Goal: Complete application form: Complete application form

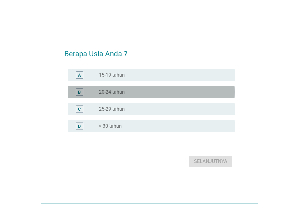
click at [164, 94] on div "radio_button_unchecked 20-24 tahun" at bounding box center [162, 92] width 126 height 6
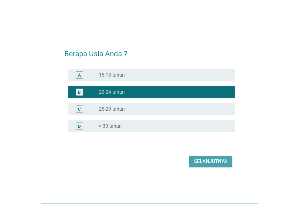
click at [217, 157] on button "Selanjutnya" at bounding box center [210, 161] width 43 height 11
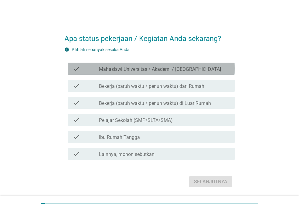
click at [195, 73] on div "check check_box_outline_blank Mahasiswi Universitas / Akademi / Sekolah Tinggi" at bounding box center [151, 69] width 167 height 12
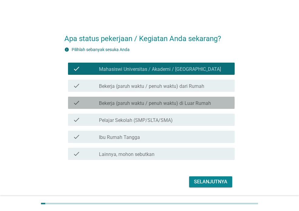
click at [192, 101] on label "Bekerja (paruh waktu / penuh waktu) di Luar Rumah" at bounding box center [155, 103] width 112 height 6
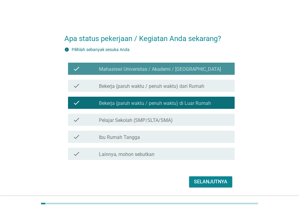
click at [210, 73] on div "check check_box_outline_blank Mahasiswi Universitas / Akademi / Sekolah Tinggi" at bounding box center [151, 69] width 167 height 12
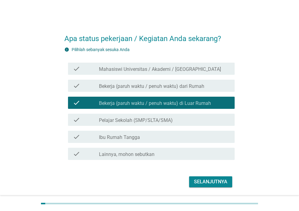
click at [195, 92] on div "check check_box_outline_blank Bekerja (paruh waktu / penuh waktu) dari Rumah" at bounding box center [149, 85] width 170 height 17
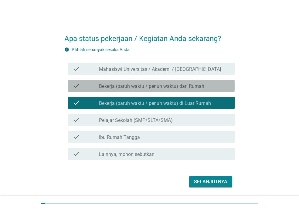
click at [185, 86] on label "Bekerja (paruh waktu / penuh waktu) dari Rumah" at bounding box center [151, 86] width 105 height 6
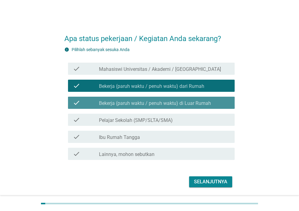
click at [176, 100] on label "Bekerja (paruh waktu / penuh waktu) di Luar Rumah" at bounding box center [155, 103] width 112 height 6
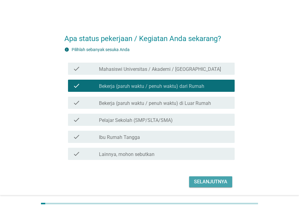
click at [226, 181] on div "Selanjutnya" at bounding box center [210, 181] width 33 height 7
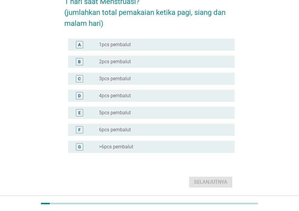
scroll to position [59, 0]
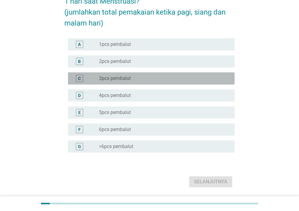
click at [212, 75] on div "radio_button_unchecked 3pcs pembalut" at bounding box center [164, 78] width 131 height 7
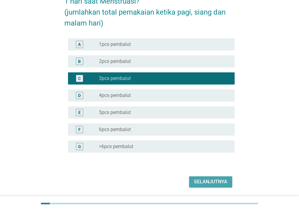
click at [222, 178] on div "Selanjutnya" at bounding box center [210, 181] width 33 height 7
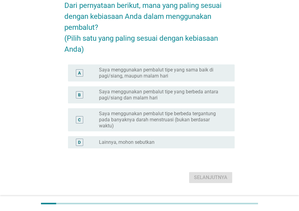
scroll to position [44, 0]
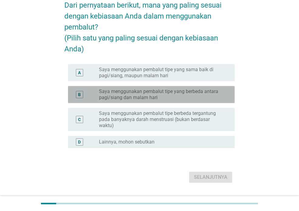
click at [200, 100] on label "Saya menggunakan pembalut tipe yang berbeda antara pagi/siang dan malam hari" at bounding box center [162, 94] width 126 height 12
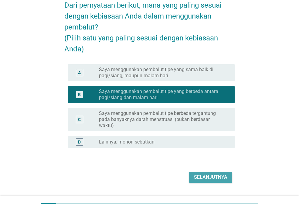
click at [204, 181] on div "Selanjutnya" at bounding box center [210, 176] width 33 height 7
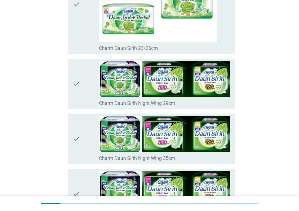
scroll to position [880, 0]
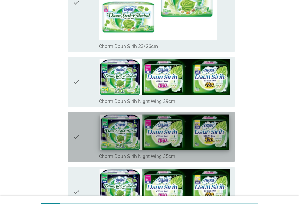
click at [172, 134] on img at bounding box center [164, 132] width 129 height 36
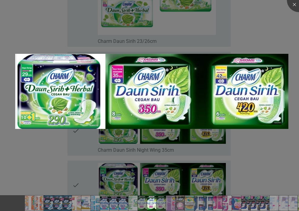
click at [274, 160] on div at bounding box center [149, 105] width 299 height 211
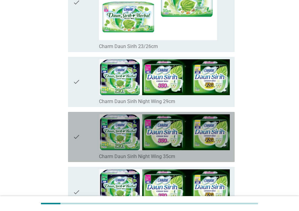
click at [74, 136] on icon "check" at bounding box center [76, 136] width 7 height 45
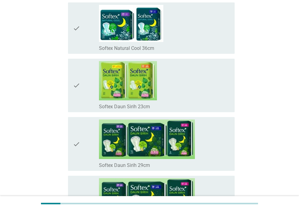
scroll to position [2966, 0]
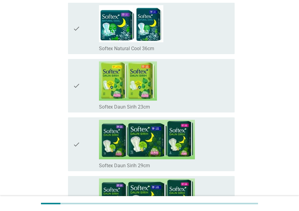
click at [76, 142] on icon "check" at bounding box center [76, 144] width 7 height 49
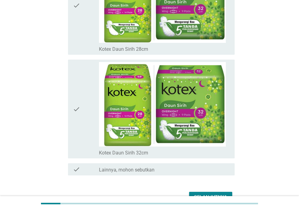
scroll to position [4346, 0]
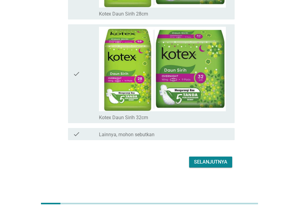
click at [209, 156] on div "Selanjutnya" at bounding box center [149, 162] width 170 height 15
click at [203, 165] on div "Selanjutnya" at bounding box center [210, 161] width 33 height 7
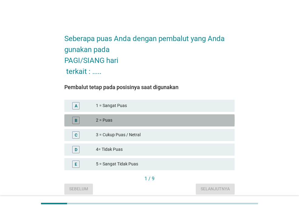
click at [172, 123] on div "2 = Puas" at bounding box center [163, 120] width 134 height 7
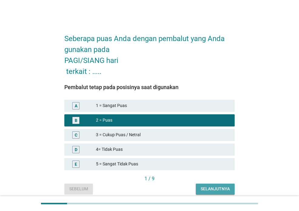
click at [214, 189] on div "Selanjutnya" at bounding box center [215, 188] width 29 height 6
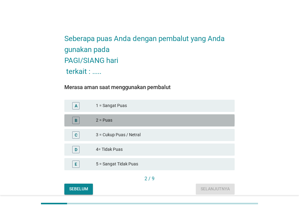
click at [211, 118] on div "2 = Puas" at bounding box center [163, 120] width 134 height 7
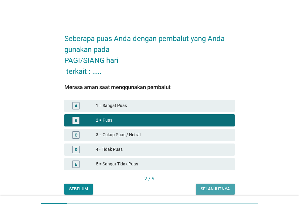
click at [205, 190] on div "Selanjutnya" at bounding box center [215, 188] width 29 height 6
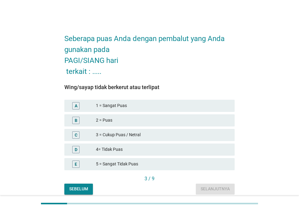
click at [175, 127] on div "B 2 = Puas" at bounding box center [149, 120] width 173 height 15
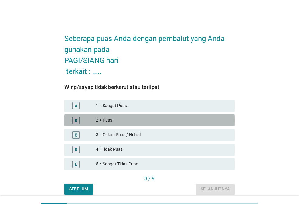
click at [175, 125] on div "B 2 = Puas" at bounding box center [149, 120] width 170 height 12
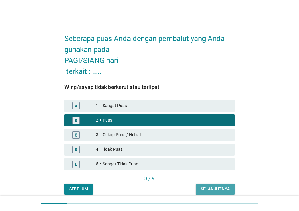
click at [209, 188] on div "Selanjutnya" at bounding box center [215, 188] width 29 height 6
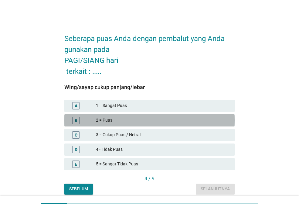
click at [181, 117] on div "2 = Puas" at bounding box center [163, 120] width 134 height 7
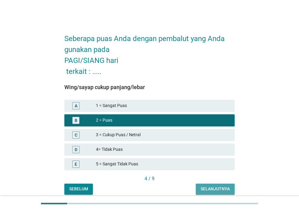
click at [211, 187] on div "Selanjutnya" at bounding box center [215, 188] width 29 height 6
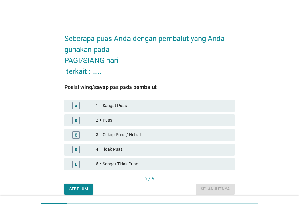
click at [192, 123] on div "2 = Puas" at bounding box center [163, 120] width 134 height 7
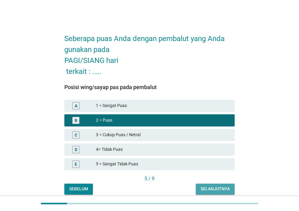
click at [215, 191] on div "Selanjutnya" at bounding box center [215, 188] width 29 height 6
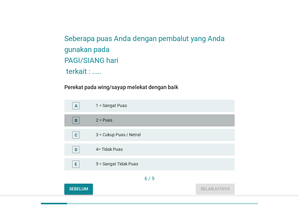
click at [189, 120] on div "2 = Puas" at bounding box center [163, 120] width 134 height 7
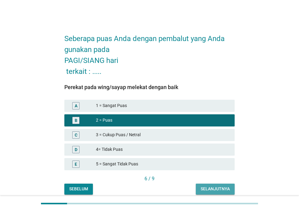
click at [202, 185] on button "Selanjutnya" at bounding box center [215, 188] width 39 height 11
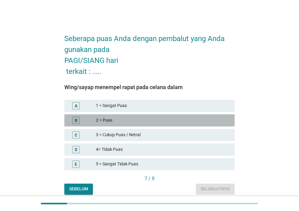
click at [151, 120] on div "2 = Puas" at bounding box center [163, 120] width 134 height 7
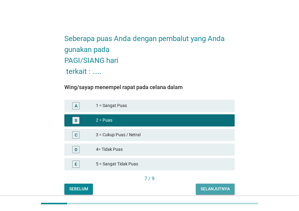
click at [201, 188] on div "Selanjutnya" at bounding box center [215, 188] width 29 height 6
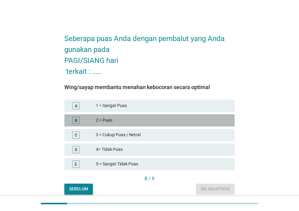
click at [163, 124] on div "B 2 = Puas" at bounding box center [149, 120] width 170 height 12
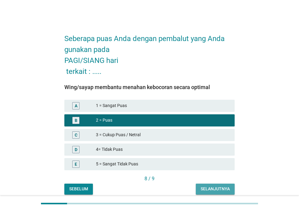
click at [216, 188] on div "Selanjutnya" at bounding box center [215, 188] width 29 height 6
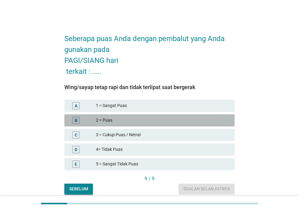
click at [182, 122] on div "2 = Puas" at bounding box center [163, 120] width 134 height 7
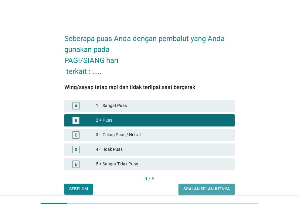
click at [204, 187] on div "Soalan selanjutnya" at bounding box center [206, 188] width 46 height 6
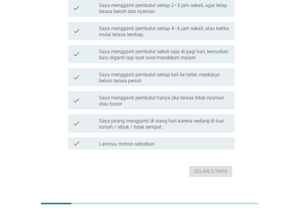
scroll to position [97, 0]
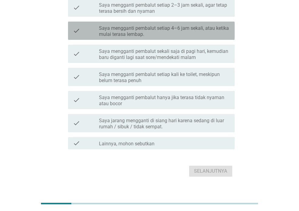
click at [198, 33] on label "Saya mengganti pembalut setiap 4–6 jam sekali, atau ketika mulai terasa lembap." at bounding box center [164, 31] width 131 height 12
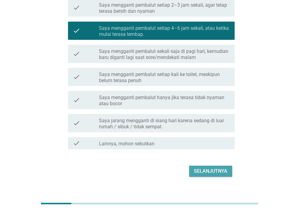
click at [208, 170] on div "Selanjutnya" at bounding box center [210, 170] width 33 height 7
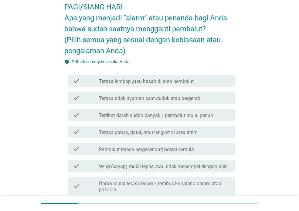
scroll to position [43, 0]
click at [193, 99] on label "Terasa tidak nyaman saat duduk atau bergerak" at bounding box center [149, 98] width 101 height 6
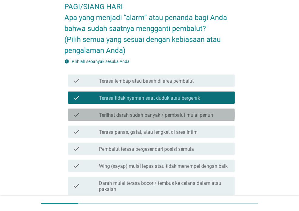
click at [178, 112] on label "Terlihat darah sudah banyak / pembalut mulai penuh" at bounding box center [156, 115] width 114 height 6
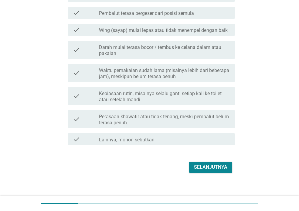
scroll to position [184, 0]
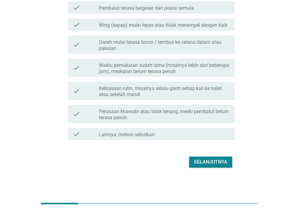
click at [206, 155] on div "Selanjutnya" at bounding box center [149, 162] width 170 height 15
click at [200, 161] on div "Selanjutnya" at bounding box center [210, 161] width 33 height 7
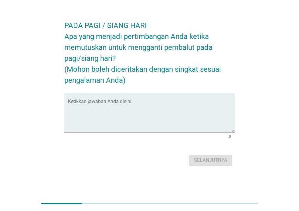
scroll to position [0, 0]
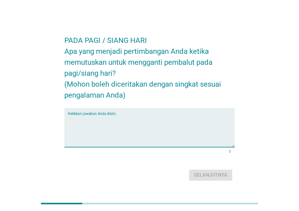
click at [155, 128] on textarea "Ketikkan jawaban Anda disini." at bounding box center [151, 131] width 167 height 32
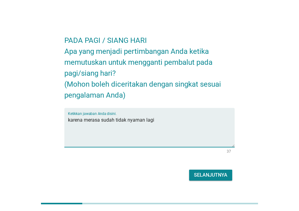
type textarea "karena merasa sudah tidak nyaman lagi"
click at [214, 181] on div "Selanjutnya" at bounding box center [149, 175] width 170 height 15
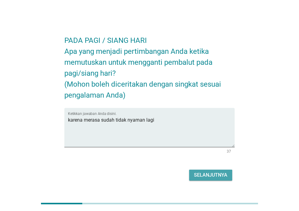
click at [213, 180] on button "Selanjutnya" at bounding box center [210, 174] width 43 height 11
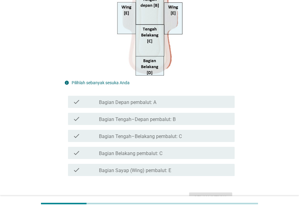
scroll to position [142, 0]
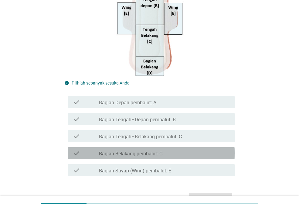
click at [161, 154] on label "Bagian Belakang pembalut: C" at bounding box center [130, 154] width 63 height 6
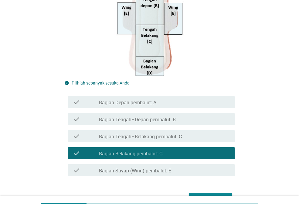
scroll to position [178, 0]
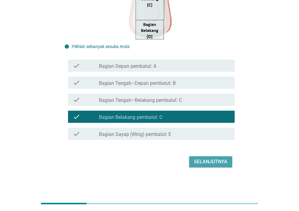
click at [201, 162] on div "Selanjutnya" at bounding box center [210, 161] width 33 height 7
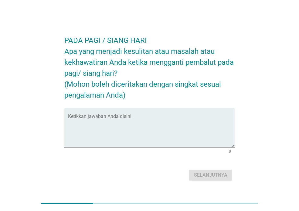
click at [161, 130] on textarea "Ketikkan jawaban Anda disini." at bounding box center [151, 131] width 167 height 32
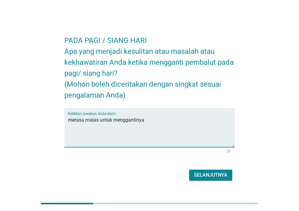
type textarea "merasa malas untuk menggantinya"
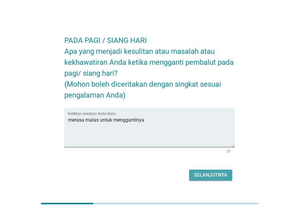
click at [229, 177] on button "Selanjutnya" at bounding box center [210, 174] width 43 height 11
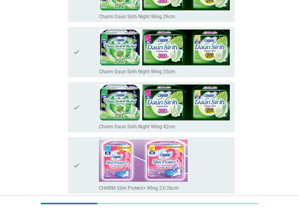
scroll to position [965, 0]
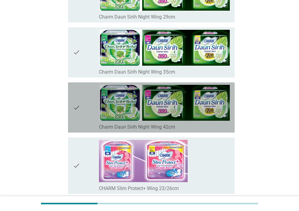
click at [78, 104] on icon "check" at bounding box center [76, 107] width 7 height 45
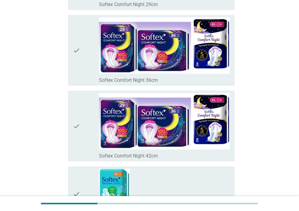
scroll to position [2687, 0]
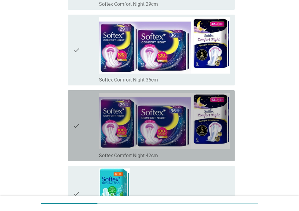
click at [75, 128] on icon "check" at bounding box center [76, 126] width 7 height 66
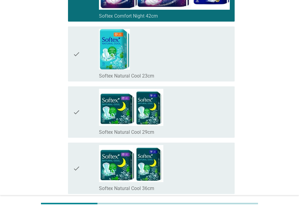
scroll to position [2829, 0]
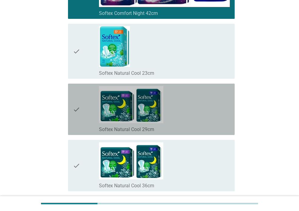
click at [77, 111] on icon "check" at bounding box center [76, 109] width 7 height 46
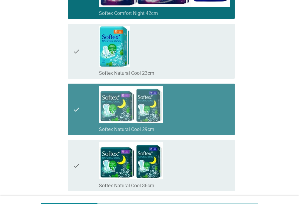
click at [80, 109] on icon "check" at bounding box center [76, 109] width 7 height 46
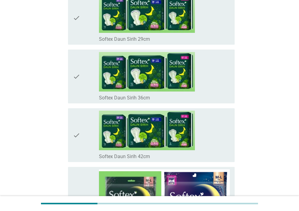
scroll to position [3093, 0]
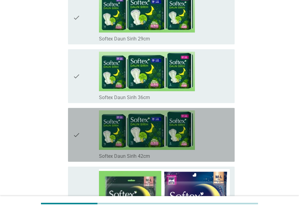
click at [80, 133] on icon "check" at bounding box center [76, 134] width 7 height 49
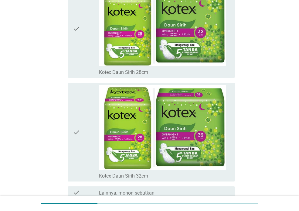
scroll to position [4346, 0]
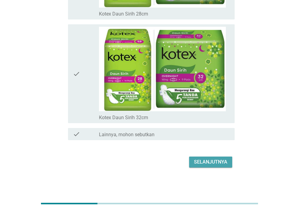
click at [205, 161] on div "Selanjutnya" at bounding box center [210, 161] width 33 height 7
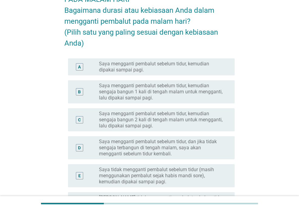
scroll to position [39, 0]
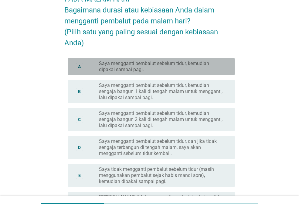
click at [175, 72] on label "Saya mengganti pembalut sebelum tidur, kemudian dipakai sampai pagi." at bounding box center [162, 66] width 126 height 12
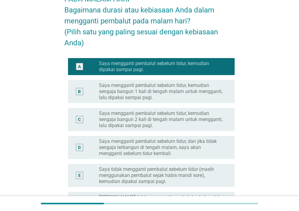
scroll to position [177, 0]
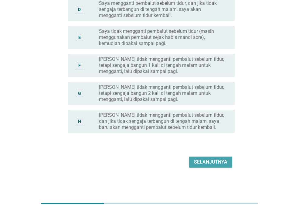
click at [208, 167] on button "Selanjutnya" at bounding box center [210, 161] width 43 height 11
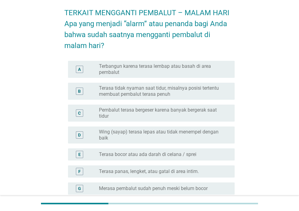
scroll to position [26, 0]
click at [182, 100] on div "B radio_button_unchecked Terasa tidak nyaman saat tidur, misalnya posisi terten…" at bounding box center [149, 91] width 170 height 22
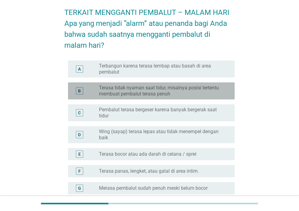
click at [166, 94] on label "Terasa tidak nyaman saat tidur, misalnya posisi tertentu membuat pembalut teras…" at bounding box center [162, 91] width 126 height 12
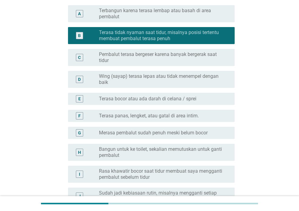
scroll to position [170, 0]
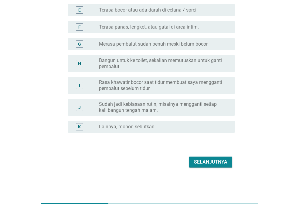
click at [199, 158] on button "Selanjutnya" at bounding box center [210, 161] width 43 height 11
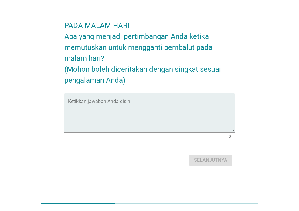
scroll to position [0, 0]
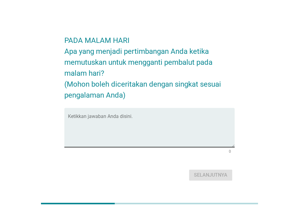
click at [147, 125] on textarea "Ketikkan jawaban Anda disini." at bounding box center [151, 131] width 167 height 32
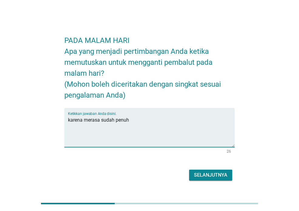
type textarea "karena merasa sudah penuh"
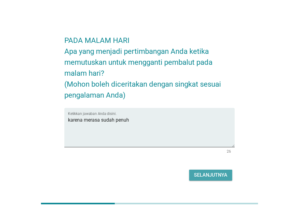
click at [217, 175] on div "Selanjutnya" at bounding box center [210, 174] width 33 height 7
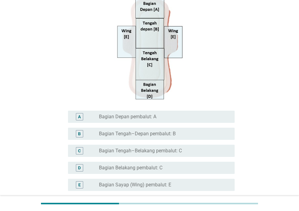
scroll to position [108, 0]
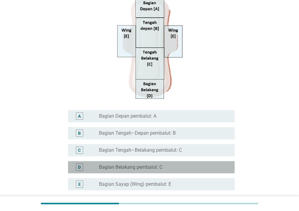
click at [173, 168] on div "radio_button_unchecked Bagian Belakang pembalut: C" at bounding box center [162, 167] width 126 height 6
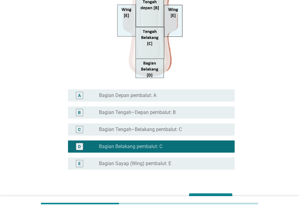
scroll to position [166, 0]
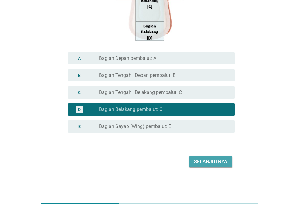
click at [210, 165] on div "Selanjutnya" at bounding box center [210, 161] width 33 height 7
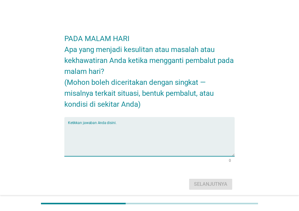
click at [164, 129] on textarea "Ketikkan jawaban Anda disini." at bounding box center [151, 140] width 167 height 32
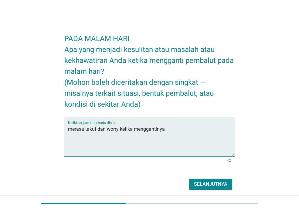
type textarea "merasa takut dan worry ketika menggantinya"
click at [202, 181] on div "Selanjutnya" at bounding box center [210, 183] width 33 height 7
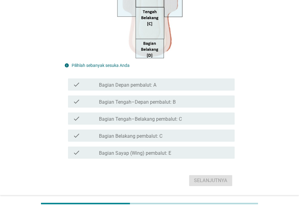
scroll to position [178, 0]
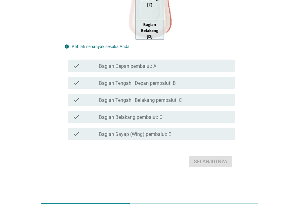
click at [179, 123] on div "check check_box_outline_blank Bagian Belakang pembalut: C" at bounding box center [151, 116] width 167 height 12
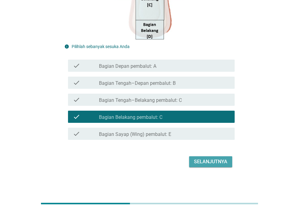
click at [195, 162] on div "Selanjutnya" at bounding box center [210, 161] width 33 height 7
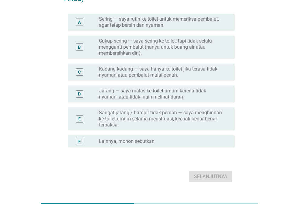
scroll to position [95, 0]
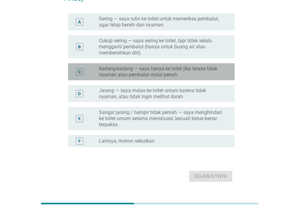
click at [209, 70] on label "Kadang-kadang — saya hanya ke toilet jika terasa tidak nyaman atau pembalut mul…" at bounding box center [162, 72] width 126 height 12
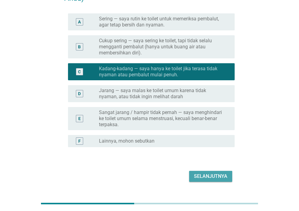
click at [204, 180] on button "Selanjutnya" at bounding box center [210, 176] width 43 height 11
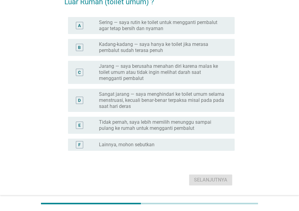
scroll to position [59, 0]
click at [219, 100] on label "Sangat jarang — saya menghindari ke toilet umum selama menstruasi, kecuali bena…" at bounding box center [162, 100] width 126 height 18
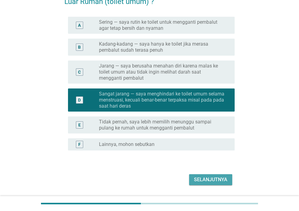
click at [208, 175] on button "Selanjutnya" at bounding box center [210, 179] width 43 height 11
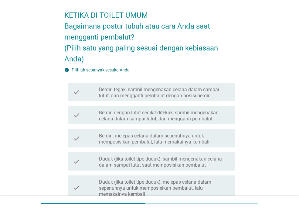
scroll to position [152, 0]
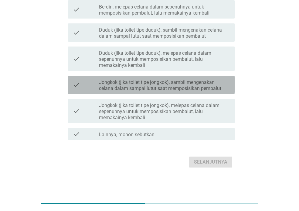
click at [212, 87] on label "Jongkok (jika toilet tipe jongkok), sambil mengenakan celana dalam sampai lutut…" at bounding box center [164, 85] width 131 height 12
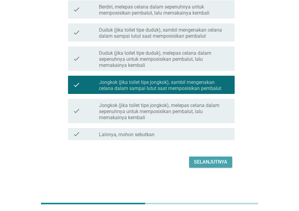
click at [199, 161] on div "Selanjutnya" at bounding box center [210, 161] width 33 height 7
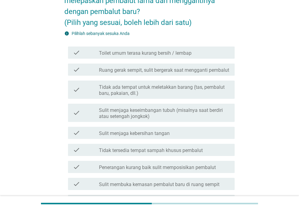
scroll to position [60, 0]
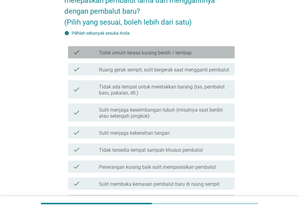
click at [211, 51] on div "check_box_outline_blank Toilet umum terasa kurang bersih / lembap" at bounding box center [164, 52] width 131 height 7
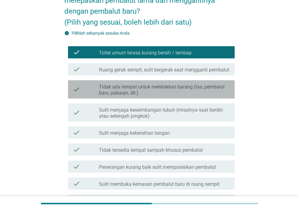
click at [156, 95] on label "Tidak ada tempat untuk meletakkan barang (tas, pembalut baru, pakaian, dll.)" at bounding box center [164, 90] width 131 height 12
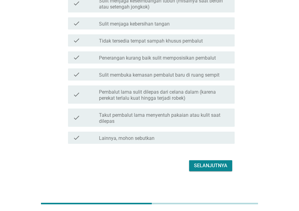
scroll to position [179, 0]
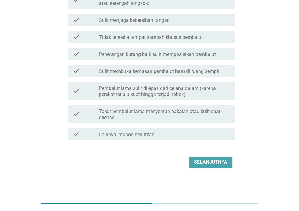
click at [199, 158] on button "Selanjutnya" at bounding box center [210, 161] width 43 height 11
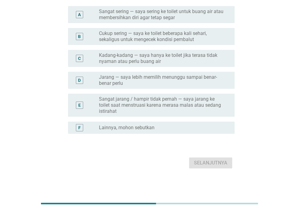
scroll to position [103, 0]
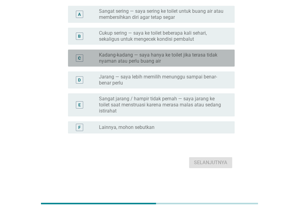
click at [184, 61] on label "Kadang-kadang — saya hanya ke toilet jika terasa tidak nyaman atau perlu buang …" at bounding box center [162, 58] width 126 height 12
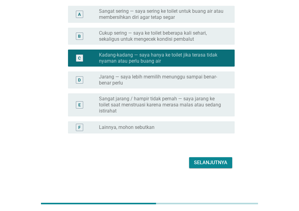
click at [206, 159] on div "Selanjutnya" at bounding box center [210, 162] width 33 height 7
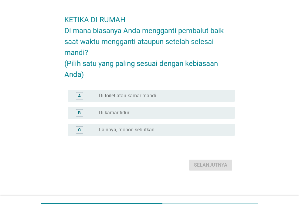
scroll to position [22, 0]
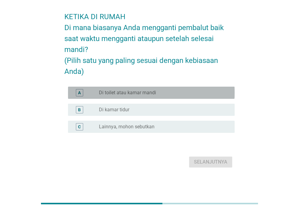
click at [181, 90] on div "radio_button_unchecked Di toilet atau kamar mandi" at bounding box center [162, 93] width 126 height 6
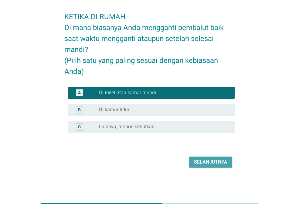
click at [211, 164] on div "Selanjutnya" at bounding box center [210, 161] width 33 height 7
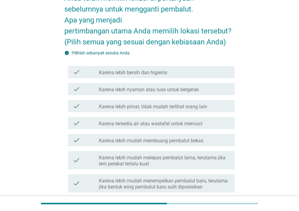
scroll to position [52, 0]
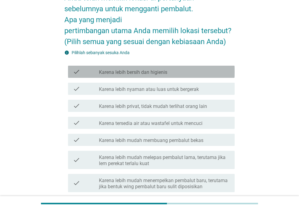
click at [200, 77] on div "check check_box_outline_blank Karena lebih bersih dan higienis" at bounding box center [151, 72] width 167 height 12
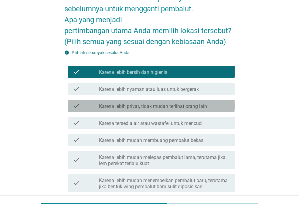
click at [180, 104] on label "Karena lebih privat, tidak mudah terlihat orang lain" at bounding box center [153, 106] width 108 height 6
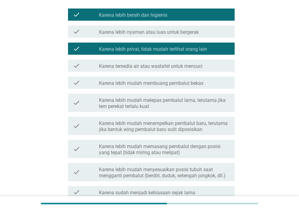
scroll to position [109, 0]
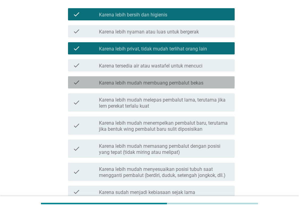
click at [203, 85] on label "Karena lebih mudah membuang pembalut bekas" at bounding box center [151, 83] width 104 height 6
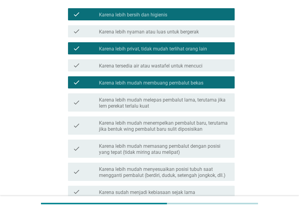
scroll to position [184, 0]
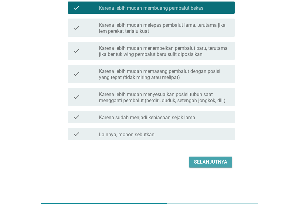
click at [217, 159] on div "Selanjutnya" at bounding box center [210, 161] width 33 height 7
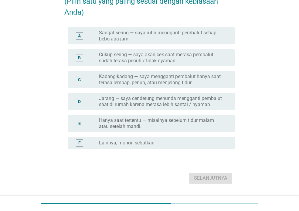
scroll to position [70, 0]
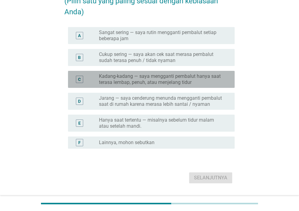
click at [201, 74] on label "Kadang-kadang — saya mengganti pembalut hanya saat terasa lembap, penuh, atau m…" at bounding box center [162, 79] width 126 height 12
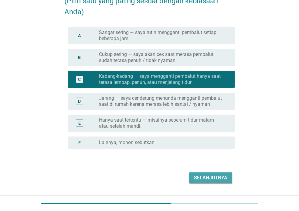
click at [209, 180] on div "Selanjutnya" at bounding box center [210, 177] width 33 height 7
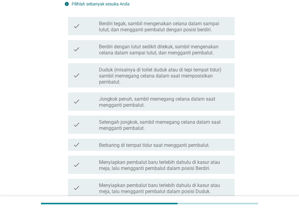
scroll to position [89, 0]
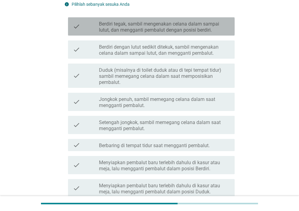
click at [210, 23] on label "Berdiri tegak, sambil mengenakan celana dalam sampai lutut, dan mengganti pemba…" at bounding box center [164, 27] width 131 height 12
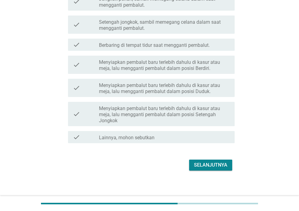
scroll to position [192, 0]
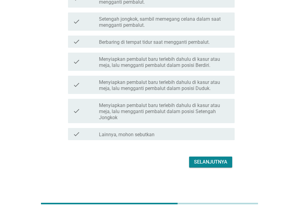
click at [208, 161] on div "Selanjutnya" at bounding box center [210, 161] width 33 height 7
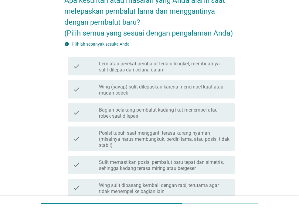
scroll to position [37, 0]
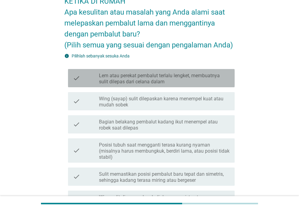
click at [209, 85] on div "check check_box_outline_blank Lem atau perekat pembalut terlalu lengket, membua…" at bounding box center [151, 78] width 167 height 18
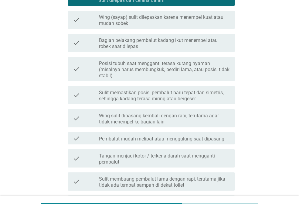
scroll to position [119, 0]
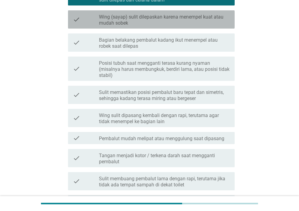
click at [196, 18] on label "Wing (sayap) sulit dilepaskan karena menempel kuat atau mudah sobek" at bounding box center [164, 20] width 131 height 12
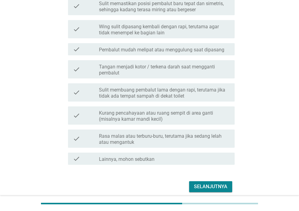
scroll to position [207, 0]
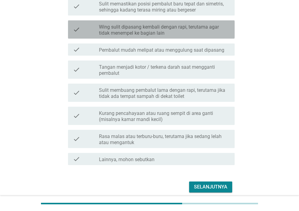
click at [177, 37] on div "check check_box_outline_blank Wing sulit dipasang kembali dengan rapi, terutama…" at bounding box center [151, 29] width 167 height 18
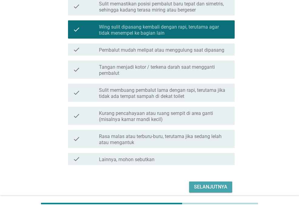
click at [201, 189] on div "Selanjutnya" at bounding box center [210, 186] width 33 height 7
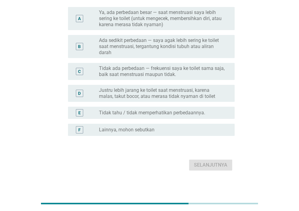
scroll to position [102, 0]
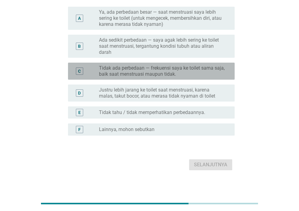
click at [200, 79] on div "C radio_button_unchecked Tidak ada perbedaan — frekuensi saya ke toilet sama sa…" at bounding box center [151, 71] width 167 height 17
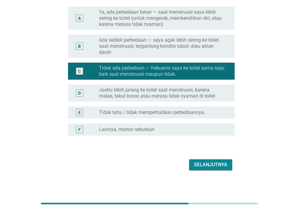
click at [214, 168] on div "Selanjutnya" at bounding box center [210, 164] width 33 height 7
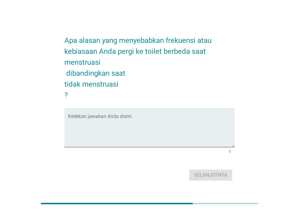
scroll to position [15, 0]
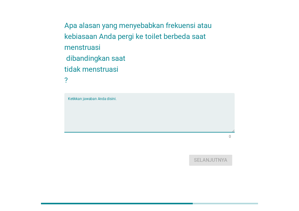
click at [182, 110] on textarea "Ketikkan jawaban Anda disini." at bounding box center [151, 116] width 167 height 32
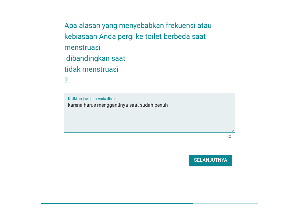
type textarea "karena harus menggantinya saat sudah penuh"
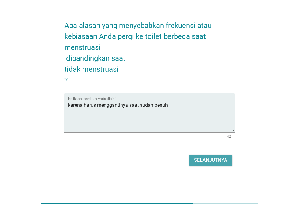
click at [212, 160] on div "Selanjutnya" at bounding box center [210, 159] width 33 height 7
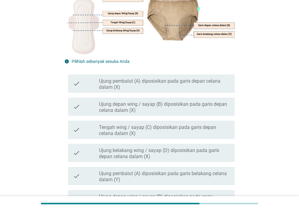
scroll to position [107, 0]
click at [186, 68] on div "info Pilihlah sebanyak sesuka Anda check check_box_outline_blank Ujung pembalut…" at bounding box center [149, 166] width 170 height 215
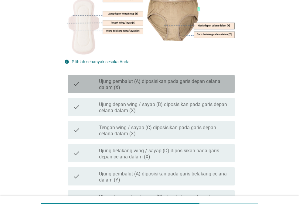
click at [170, 82] on label "Ujung pembalut (A) diposisikan pada garis depan celana dalam (X)" at bounding box center [164, 84] width 131 height 12
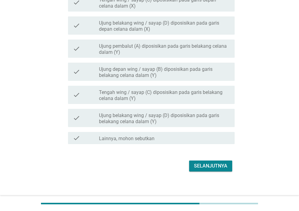
scroll to position [239, 0]
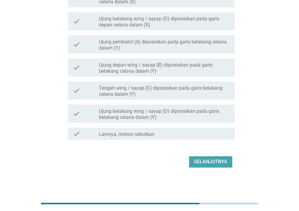
click at [215, 164] on div "Selanjutnya" at bounding box center [210, 161] width 33 height 7
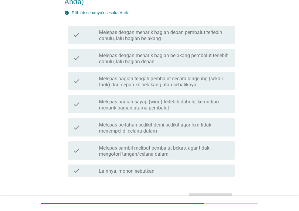
scroll to position [105, 0]
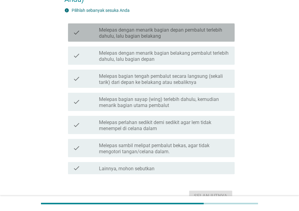
click at [216, 40] on div "check check_box_outline_blank Melepas dengan menarik bagian depan pembalut terl…" at bounding box center [151, 32] width 167 height 18
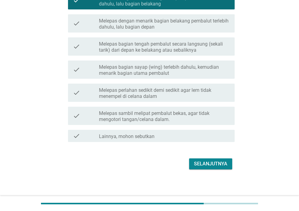
scroll to position [139, 0]
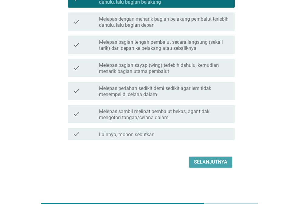
click at [207, 160] on div "Selanjutnya" at bounding box center [210, 161] width 33 height 7
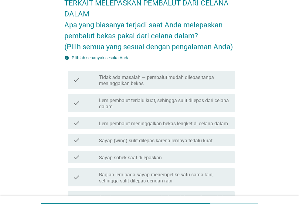
scroll to position [36, 0]
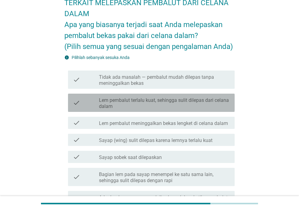
click at [189, 98] on label "Lem pembalut terlalu kuat, sehingga sulit dilepas dari celana dalam" at bounding box center [164, 103] width 131 height 12
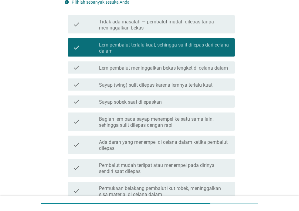
scroll to position [91, 0]
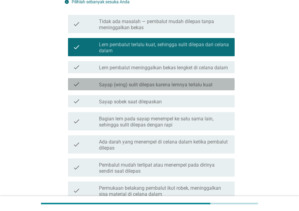
click at [205, 90] on div "check check_box_outline_blank Sayap (wing) sulit dilepas karena lemnya terlalu …" at bounding box center [151, 84] width 167 height 12
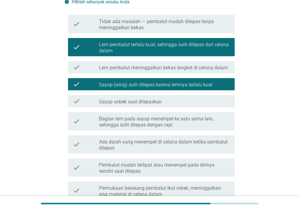
scroll to position [191, 0]
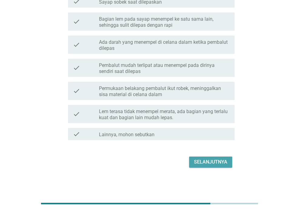
click at [204, 165] on div "Selanjutnya" at bounding box center [210, 161] width 33 height 7
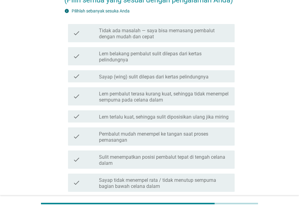
scroll to position [83, 0]
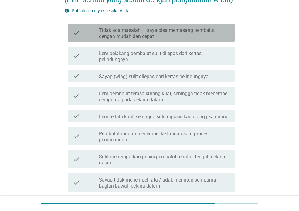
click at [198, 24] on div "check check_box_outline_blank Tidak ada masalah — saya bisa memasang pembalut d…" at bounding box center [151, 33] width 167 height 18
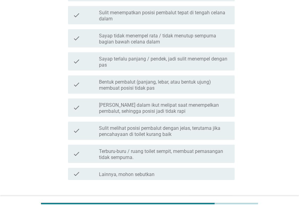
scroll to position [266, 0]
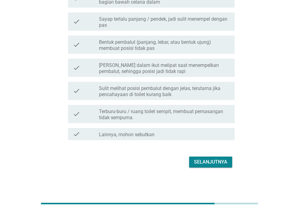
click at [196, 159] on div "Selanjutnya" at bounding box center [210, 161] width 33 height 7
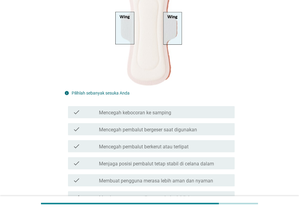
scroll to position [88, 0]
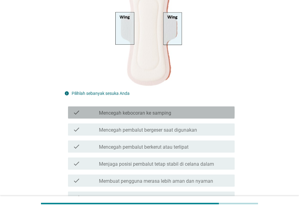
click at [180, 107] on div "check check_box_outline_blank Mencegah kebocoran ke samping" at bounding box center [151, 112] width 167 height 12
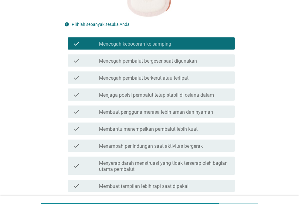
scroll to position [158, 0]
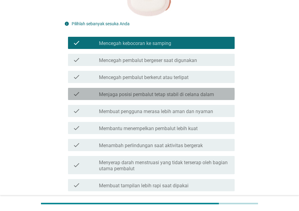
click at [189, 97] on label "Menjaga posisi pembalut tetap stabil di celana dalam" at bounding box center [156, 94] width 115 height 6
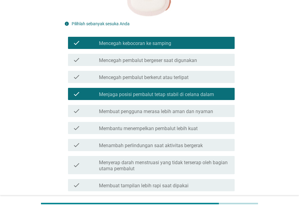
scroll to position [243, 0]
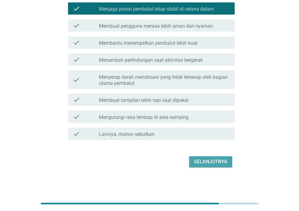
click at [219, 160] on div "Selanjutnya" at bounding box center [210, 161] width 33 height 7
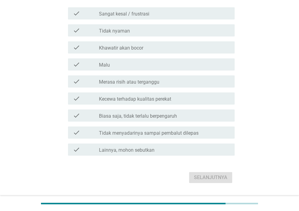
scroll to position [114, 0]
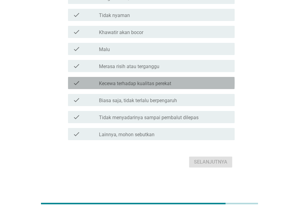
click at [160, 86] on label "Kecewa terhadap kualitas perekat" at bounding box center [135, 83] width 72 height 6
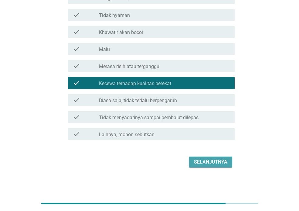
click at [199, 160] on div "Selanjutnya" at bounding box center [210, 161] width 33 height 7
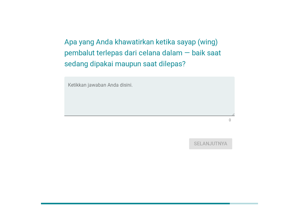
scroll to position [0, 0]
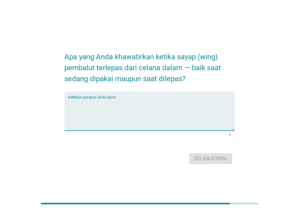
click at [152, 117] on textarea "Ketikkan jawaban Anda disini." at bounding box center [151, 115] width 167 height 32
type textarea "susah dilepas"
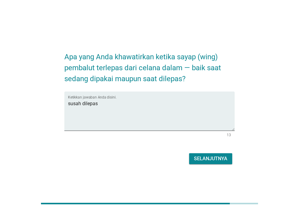
click at [208, 156] on div "Selanjutnya" at bounding box center [210, 158] width 33 height 7
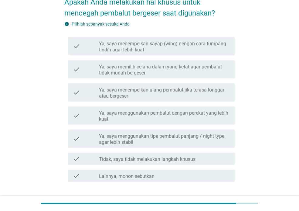
scroll to position [48, 0]
click at [177, 59] on div "check check_box_outline_blank Ya, saya memilih celana dalam yang ketat agar pem…" at bounding box center [149, 68] width 170 height 23
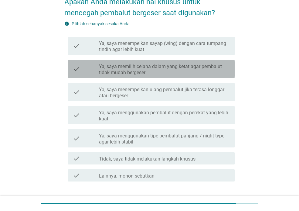
click at [167, 65] on label "Ya, saya memilih celana dalam yang ketat agar pembalut tidak mudah bergeser" at bounding box center [164, 69] width 131 height 12
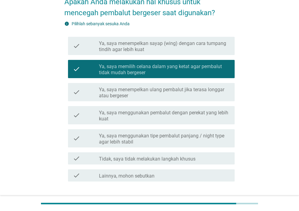
scroll to position [89, 0]
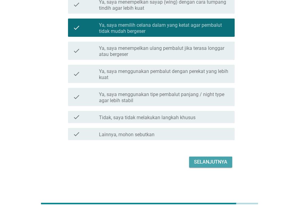
click at [210, 165] on button "Selanjutnya" at bounding box center [210, 161] width 43 height 11
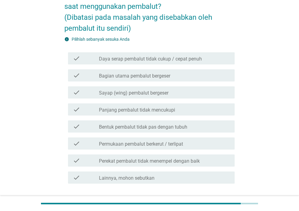
scroll to position [76, 0]
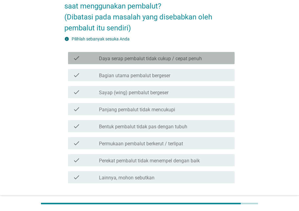
click at [190, 58] on label "Daya serap pembalut tidak cukup / cepat penuh" at bounding box center [150, 59] width 103 height 6
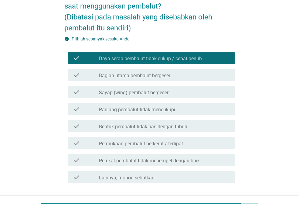
click at [146, 112] on label "Panjang pembalut tidak mencukupi" at bounding box center [137, 110] width 76 height 6
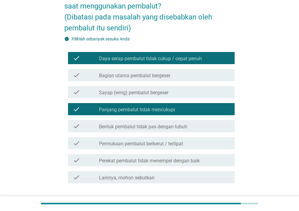
scroll to position [119, 0]
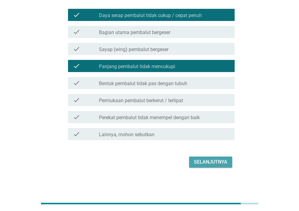
click at [198, 161] on div "Selanjutnya" at bounding box center [210, 161] width 33 height 7
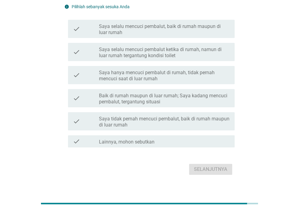
scroll to position [87, 0]
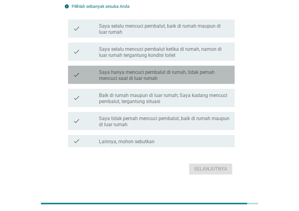
click at [204, 80] on label "Saya hanya mencuci pembalut di rumah, tidak pernah mencuci saat di luar rumah" at bounding box center [164, 75] width 131 height 12
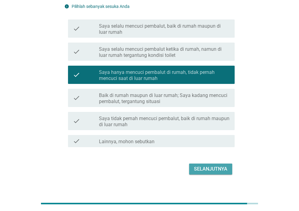
click at [214, 168] on div "Selanjutnya" at bounding box center [210, 168] width 33 height 7
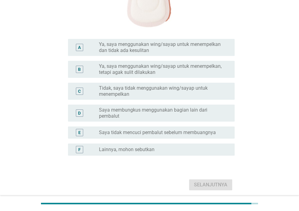
scroll to position [180, 0]
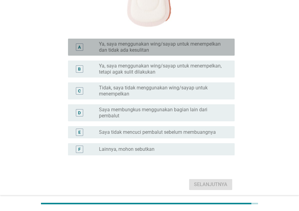
click at [193, 51] on label "Ya, saya menggunakan wing/sayap untuk menempelkan dan tidak ada kesulitan" at bounding box center [162, 47] width 126 height 12
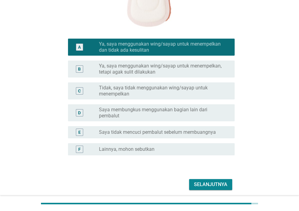
scroll to position [202, 0]
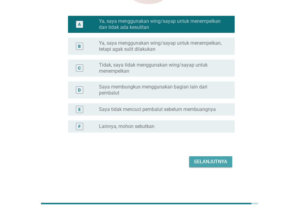
click at [213, 159] on div "Selanjutnya" at bounding box center [210, 161] width 33 height 7
